Goal: Task Accomplishment & Management: Complete application form

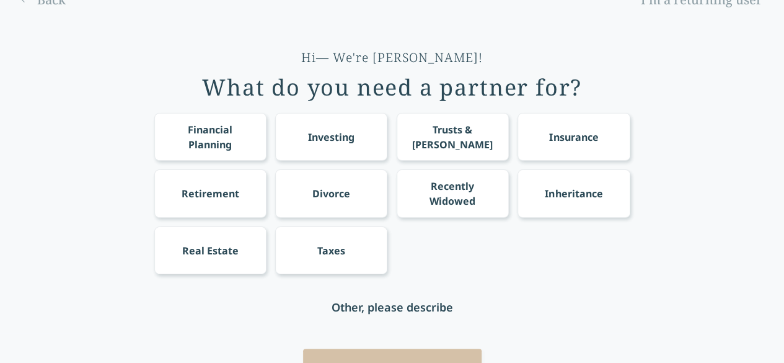
scroll to position [32, 0]
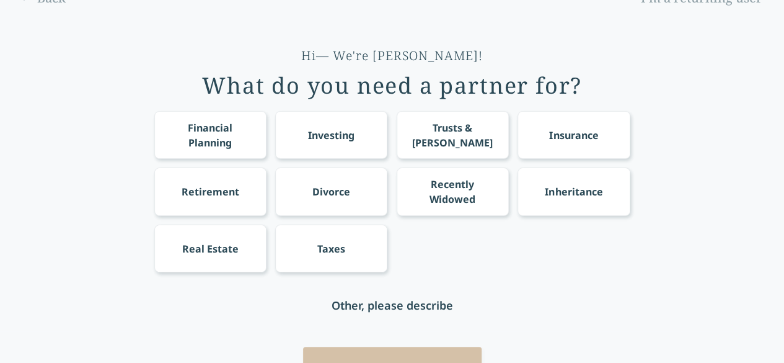
click at [231, 120] on div "Financial Planning" at bounding box center [210, 135] width 89 height 30
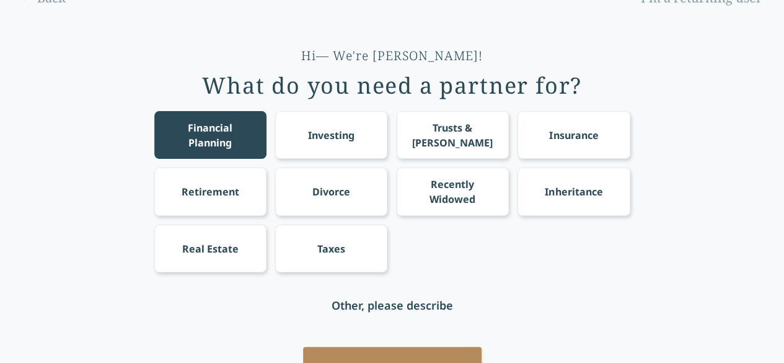
click at [274, 122] on div "Financial Planning Investing Trusts & [PERSON_NAME] Insurance Retirement Divorc…" at bounding box center [392, 191] width 476 height 161
click at [280, 122] on div "Investing" at bounding box center [331, 135] width 112 height 48
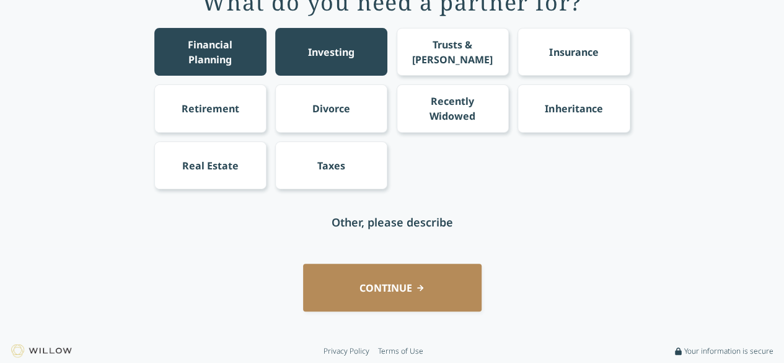
scroll to position [115, 0]
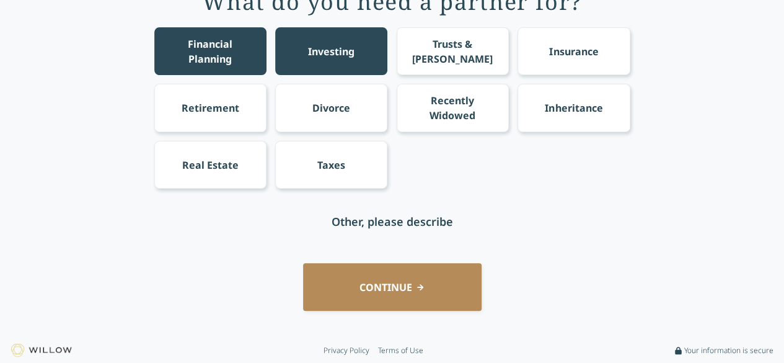
click at [465, 297] on button "CONTINUE" at bounding box center [392, 287] width 179 height 48
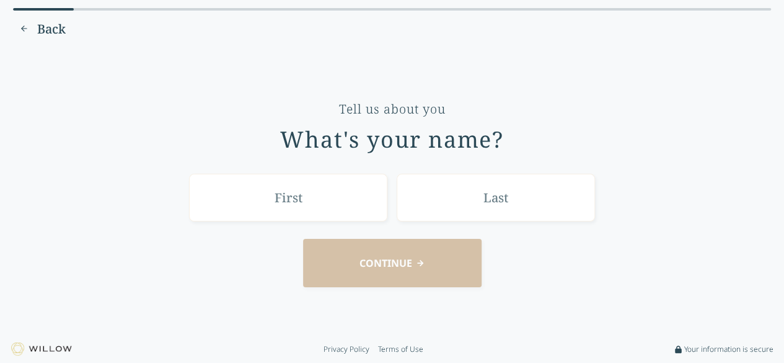
scroll to position [0, 0]
click at [341, 216] on input "text" at bounding box center [293, 198] width 198 height 48
type input "Jaida"
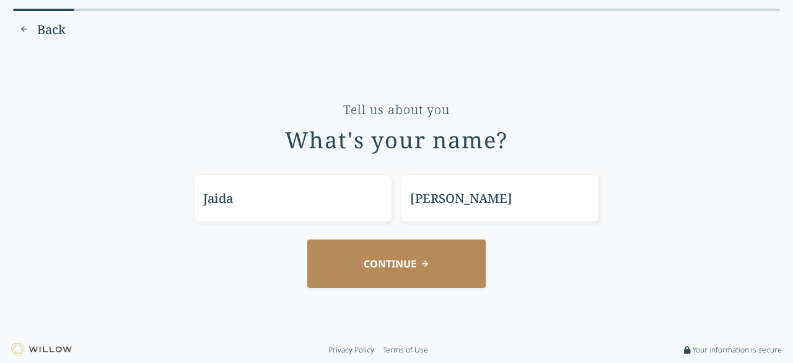
type input "[PERSON_NAME]"
click at [307, 239] on button "CONTINUE" at bounding box center [396, 263] width 179 height 48
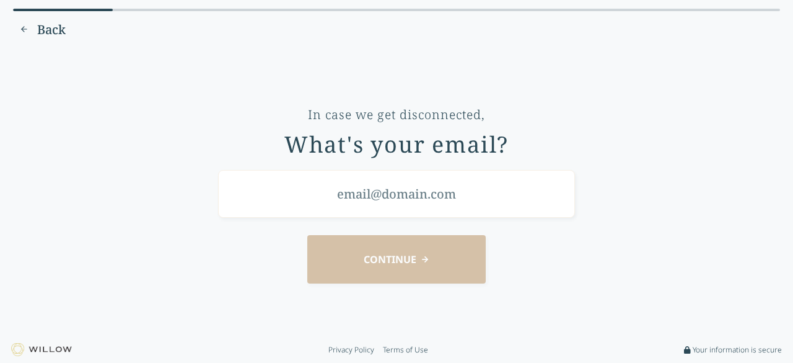
click at [45, 26] on span "Back" at bounding box center [51, 29] width 29 height 17
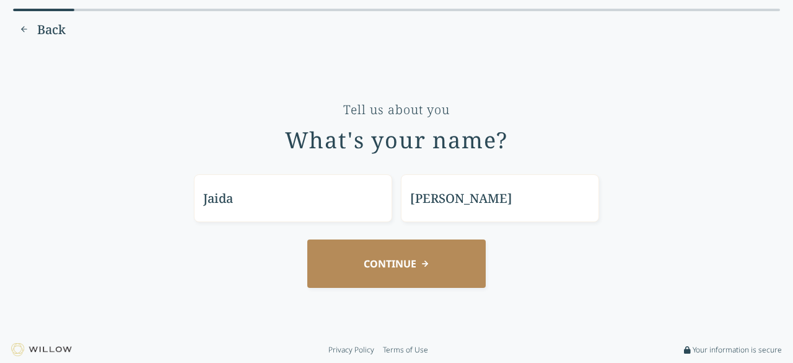
click at [45, 26] on span "Back" at bounding box center [51, 29] width 29 height 17
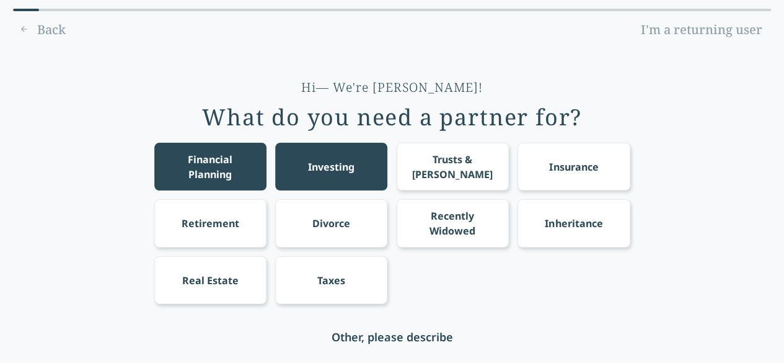
click at [45, 26] on div "Back I'm a returning user" at bounding box center [392, 30] width 758 height 20
